Goal: Find specific page/section: Find specific page/section

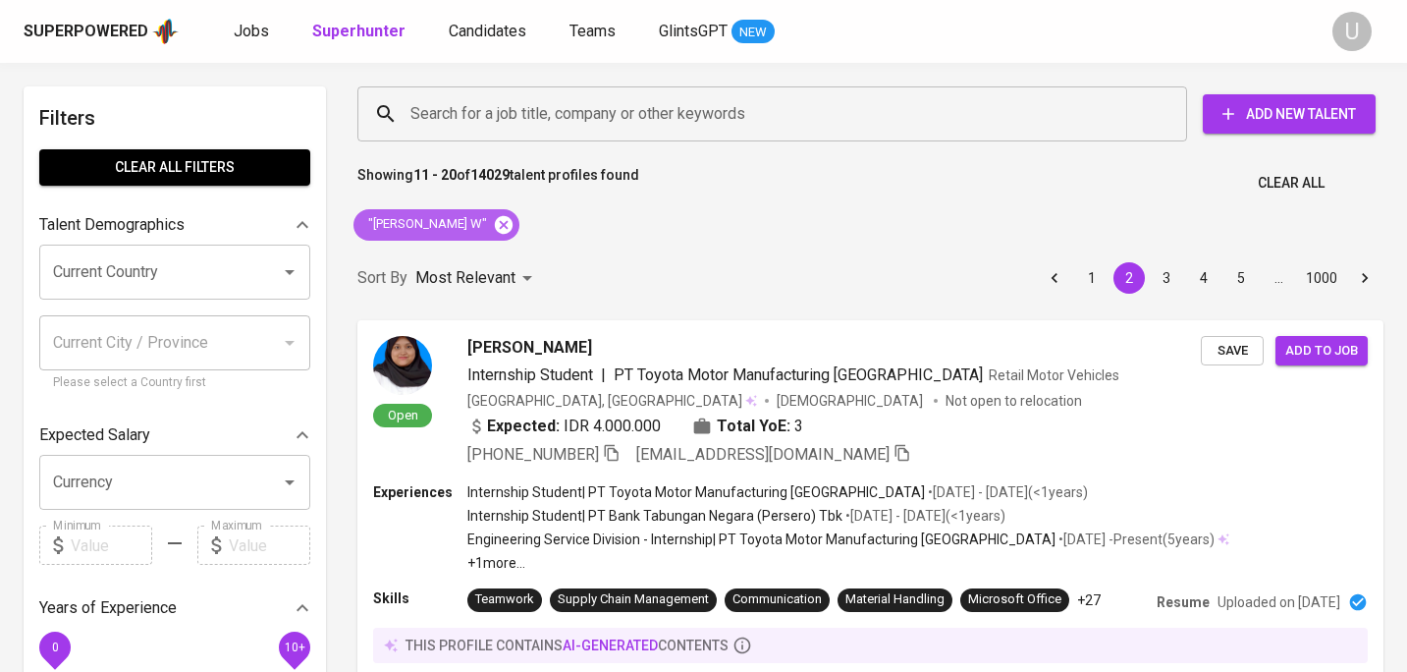
click at [495, 231] on icon at bounding box center [504, 224] width 18 height 18
click at [443, 123] on input "Search for a job title, company or other keywords" at bounding box center [778, 113] width 744 height 37
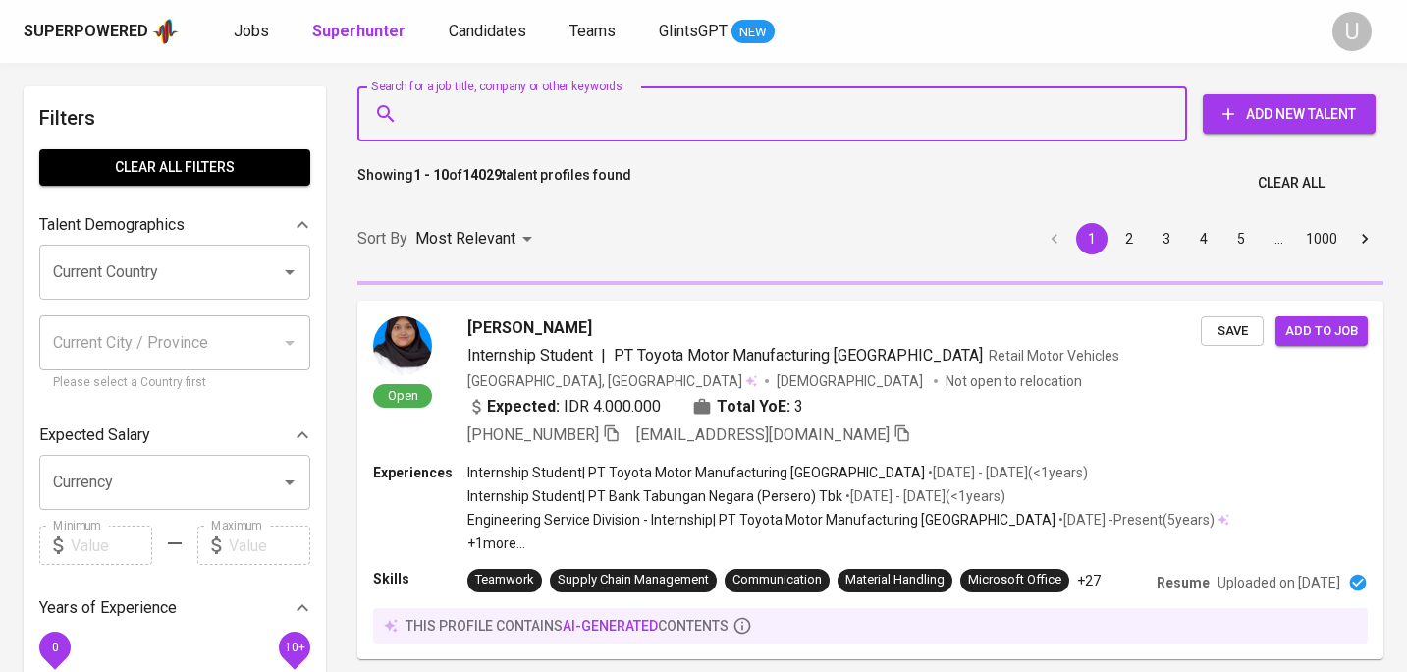
click at [443, 123] on input "Search for a job title, company or other keywords" at bounding box center [778, 113] width 744 height 37
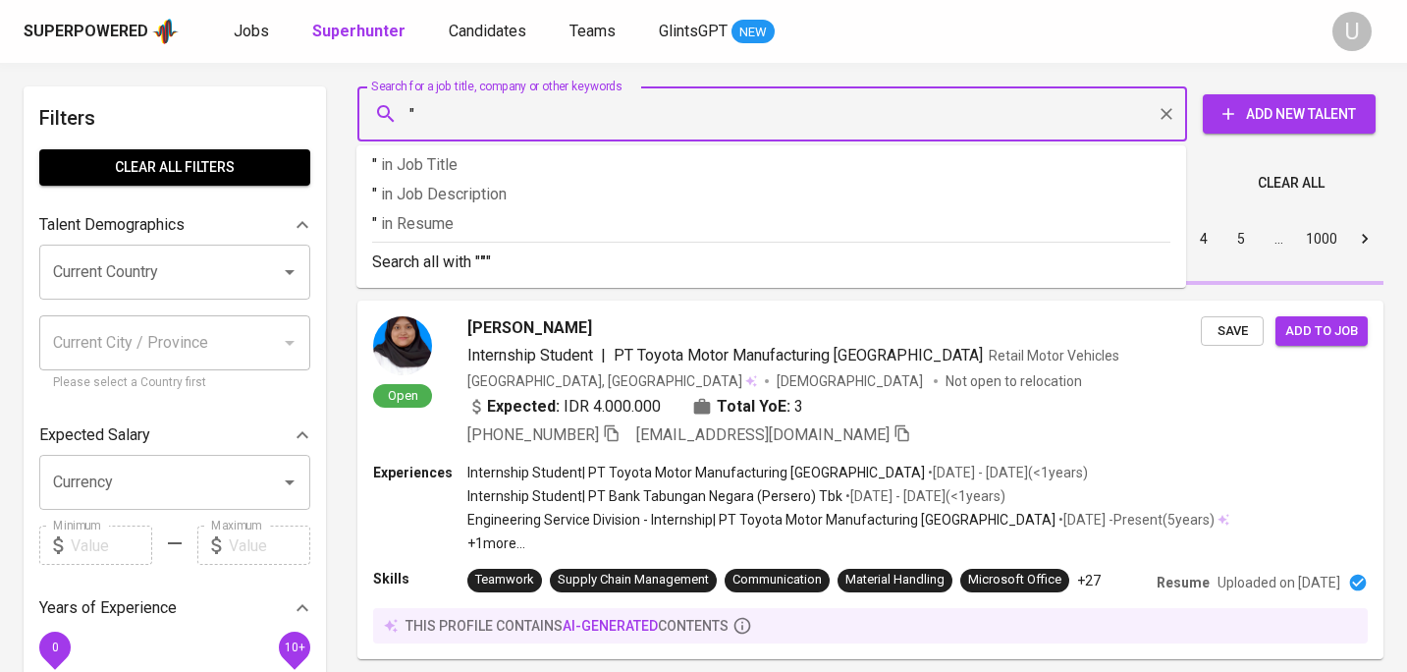
paste input "[PERSON_NAME]"
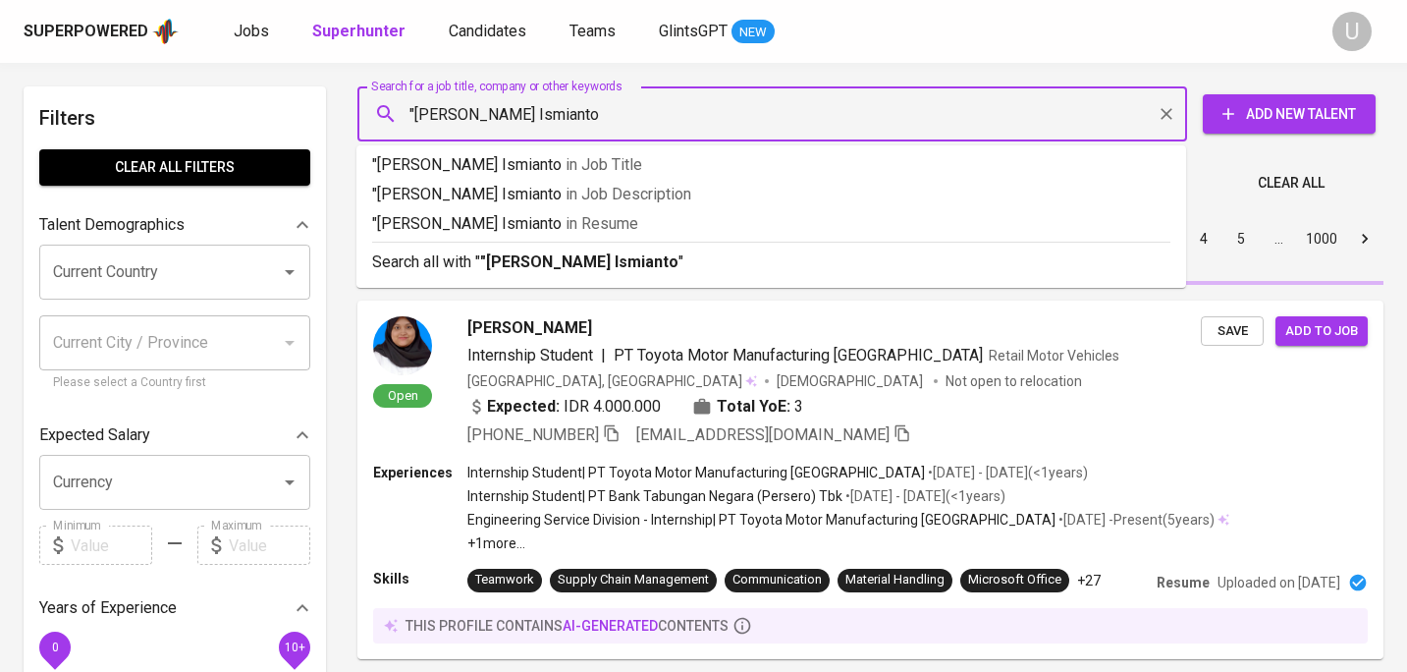
type input ""[PERSON_NAME] Ismianto""
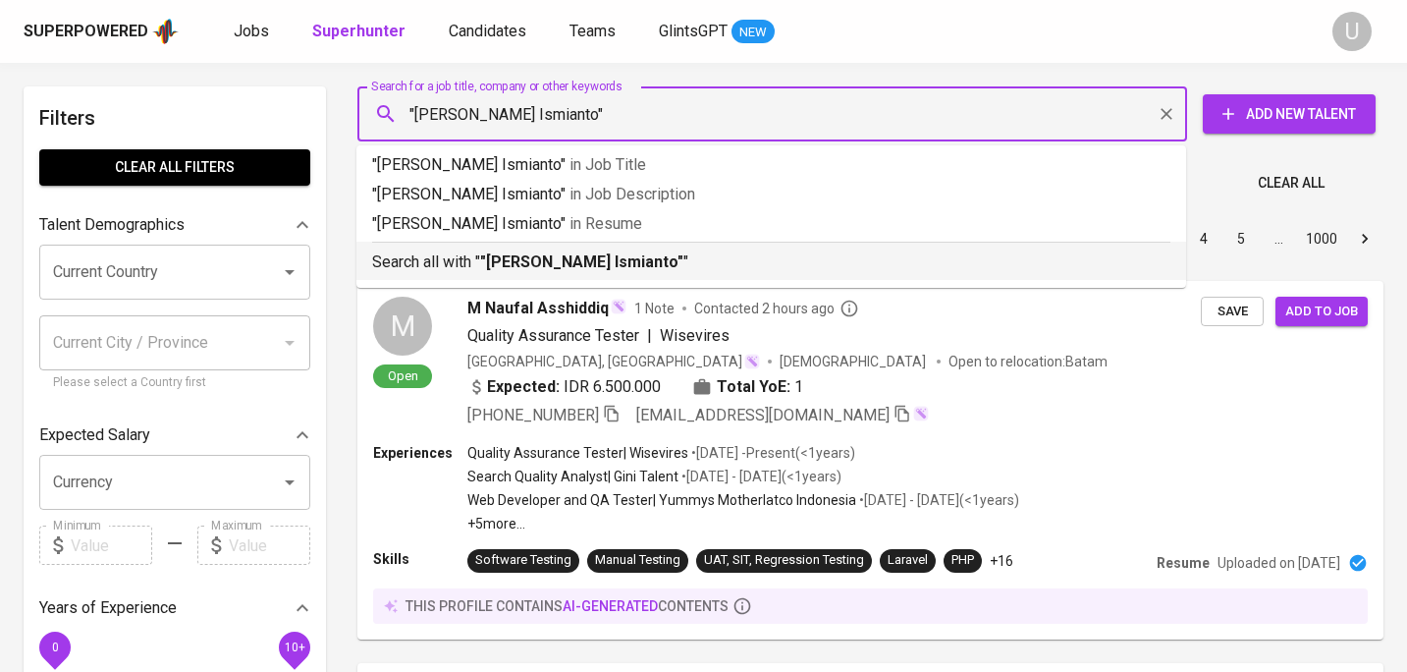
click at [607, 252] on b ""[PERSON_NAME] Ismianto"" at bounding box center [581, 261] width 203 height 19
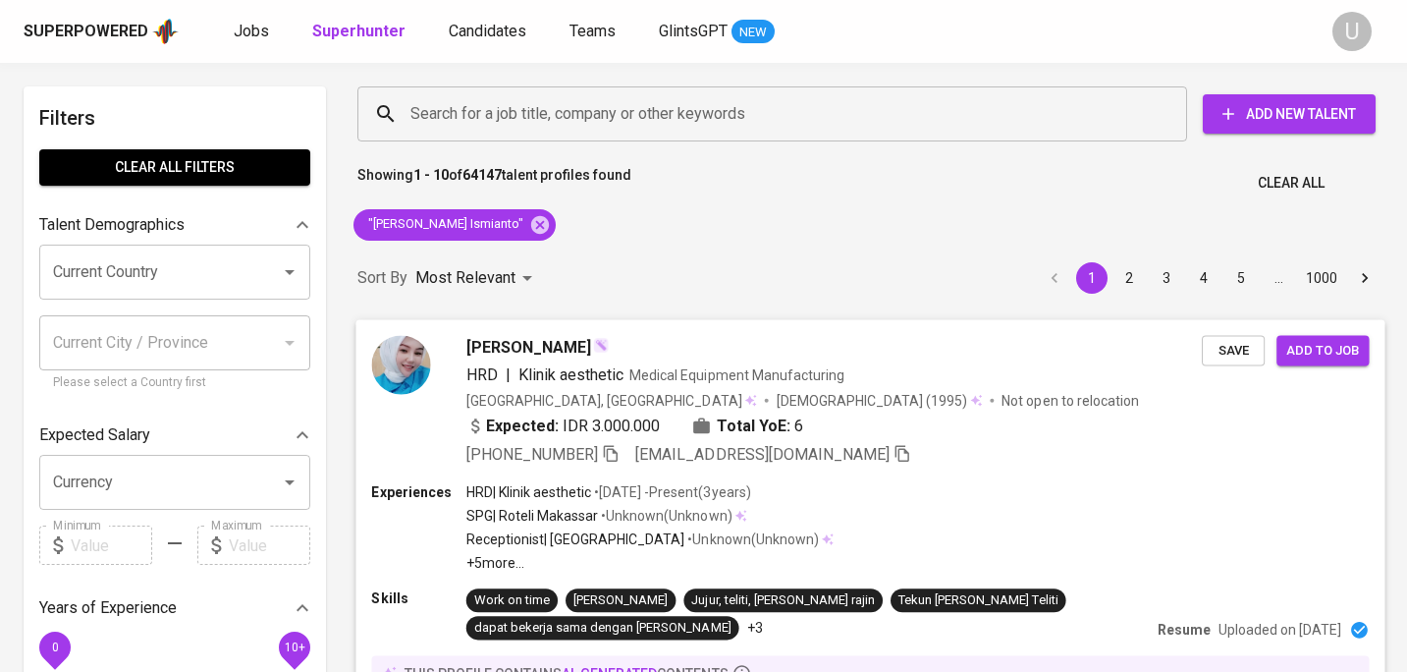
click at [638, 352] on div "[PERSON_NAME]" at bounding box center [835, 347] width 736 height 24
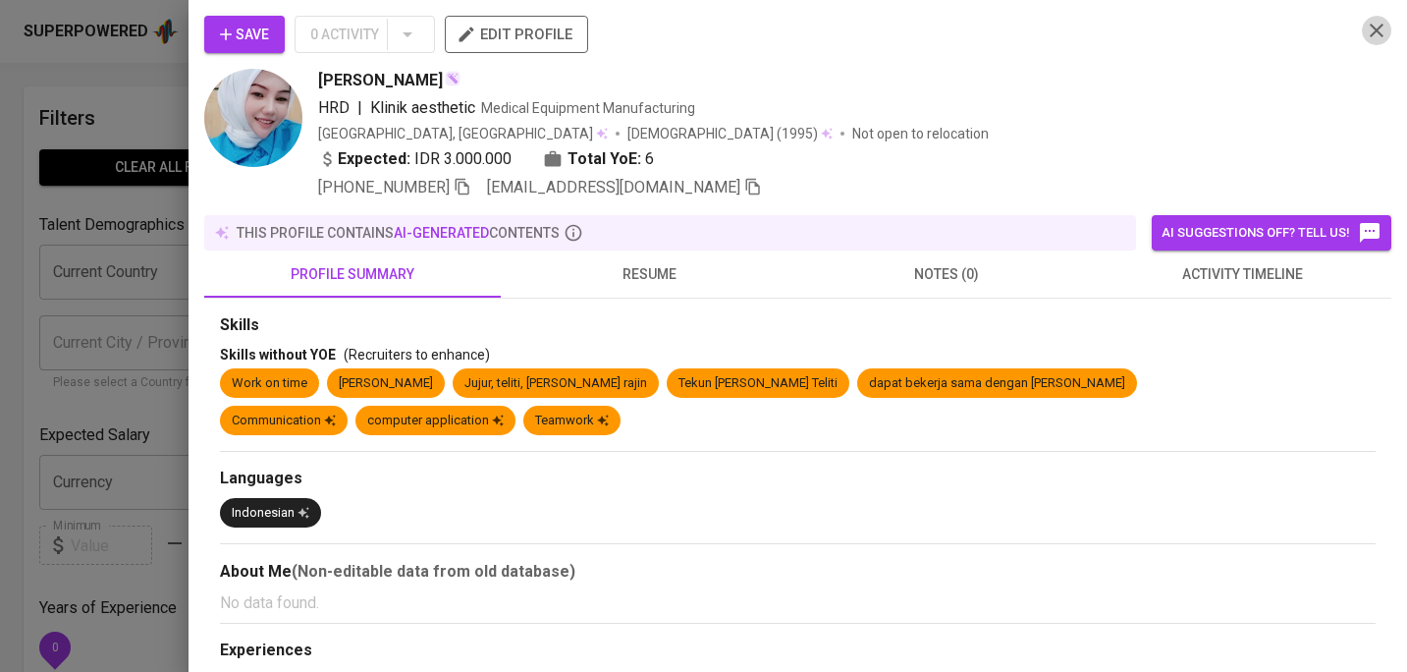
click at [1379, 31] on icon "button" at bounding box center [1377, 31] width 14 height 14
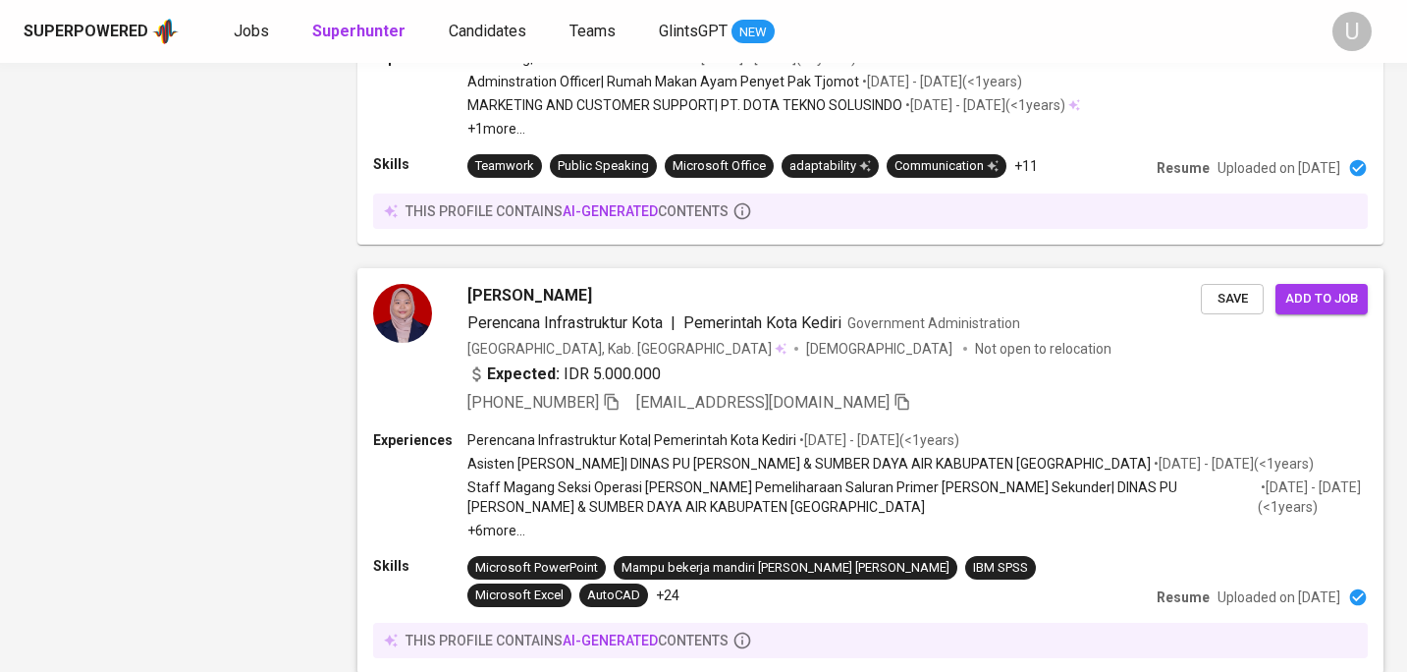
scroll to position [3409, 0]
